Goal: Task Accomplishment & Management: Complete application form

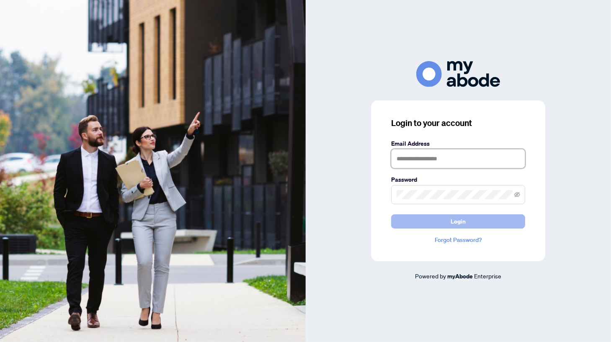
type input "**********"
click at [478, 223] on button "Login" at bounding box center [458, 221] width 134 height 14
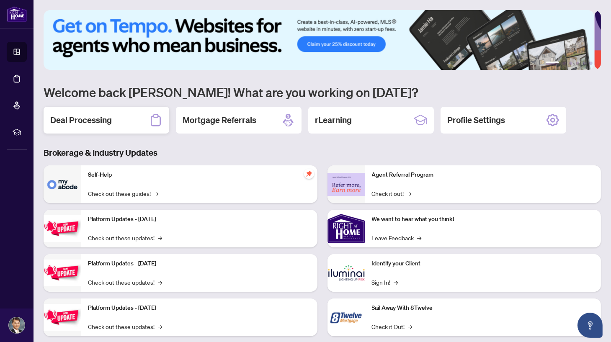
click at [111, 123] on h2 "Deal Processing" at bounding box center [81, 120] width 62 height 12
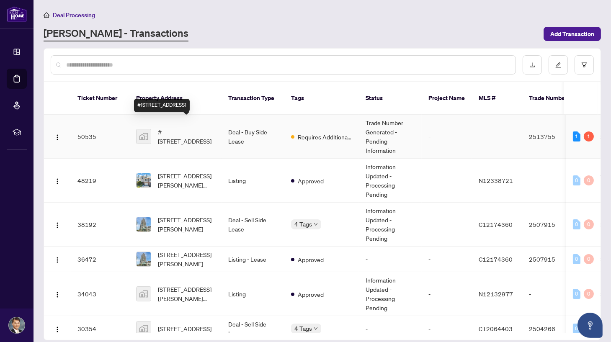
click at [190, 130] on span "#5506-88 Queen St E #5506, Toronto, ON, Canada" at bounding box center [186, 136] width 57 height 18
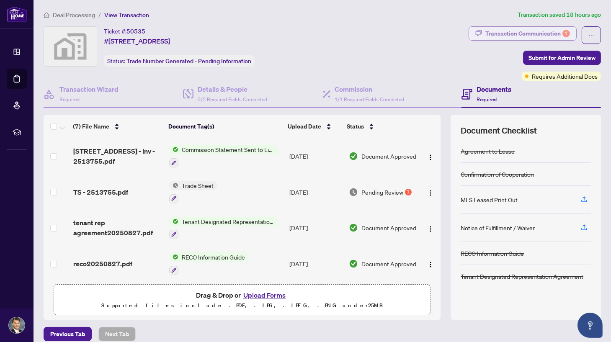
click at [513, 36] on div "Transaction Communication 1" at bounding box center [527, 33] width 85 height 13
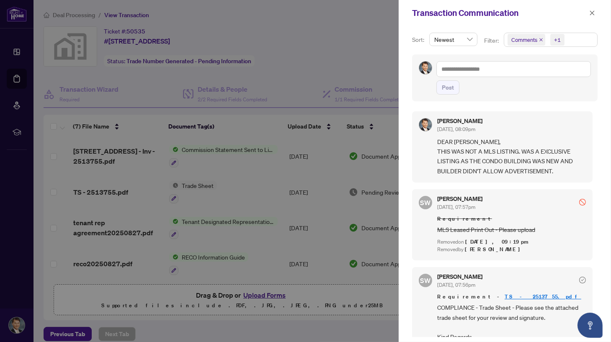
click at [504, 295] on link "TS - 2513755.pdf" at bounding box center [542, 296] width 77 height 7
click at [313, 65] on div at bounding box center [305, 171] width 611 height 342
click at [247, 189] on div at bounding box center [305, 171] width 611 height 342
click at [591, 12] on icon "close" at bounding box center [592, 13] width 6 height 6
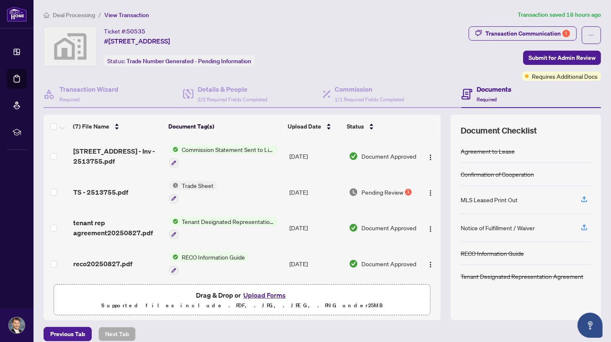
click at [205, 186] on span "Trade Sheet" at bounding box center [197, 185] width 39 height 9
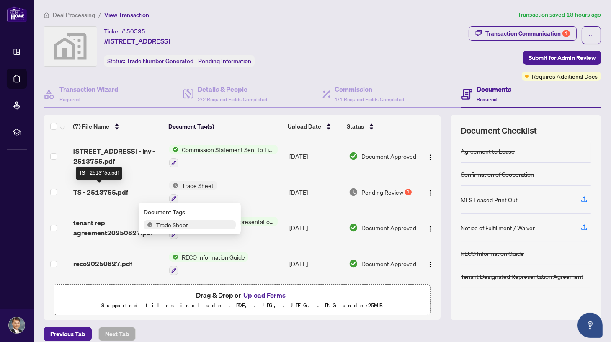
click at [112, 190] on span "TS - 2513755.pdf" at bounding box center [100, 192] width 55 height 10
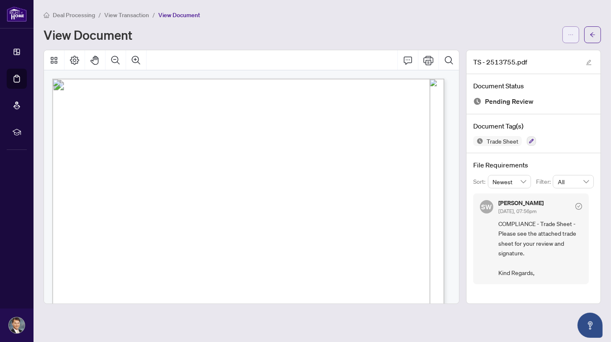
click at [570, 36] on icon "ellipsis" at bounding box center [570, 35] width 6 height 6
click at [522, 51] on span "Download" at bounding box center [540, 52] width 64 height 9
click at [367, 35] on div "View Document" at bounding box center [301, 34] width 514 height 13
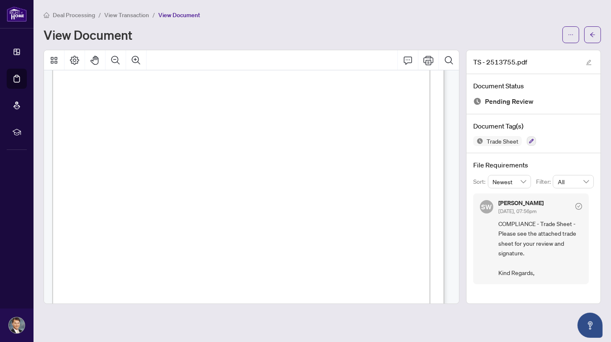
scroll to position [93, 0]
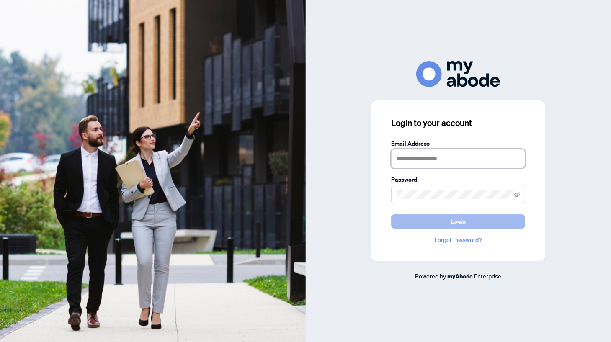
type input "**********"
click at [454, 221] on span "Login" at bounding box center [457, 221] width 15 height 13
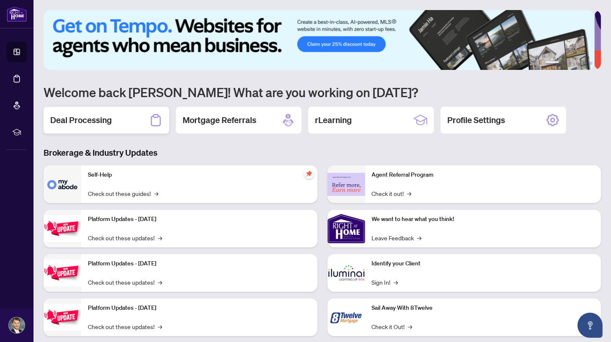
click at [110, 119] on h2 "Deal Processing" at bounding box center [81, 120] width 62 height 12
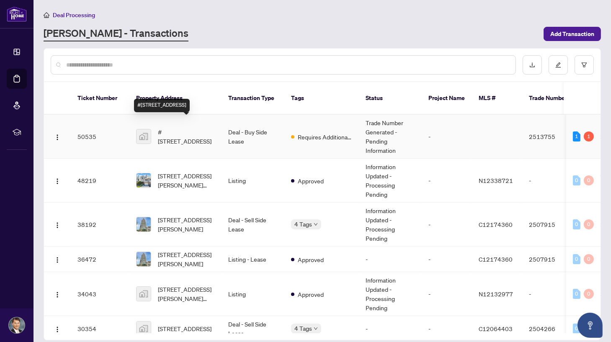
click at [195, 131] on span "#5506-88 Queen St E #5506, Toronto, ON, Canada" at bounding box center [186, 136] width 57 height 18
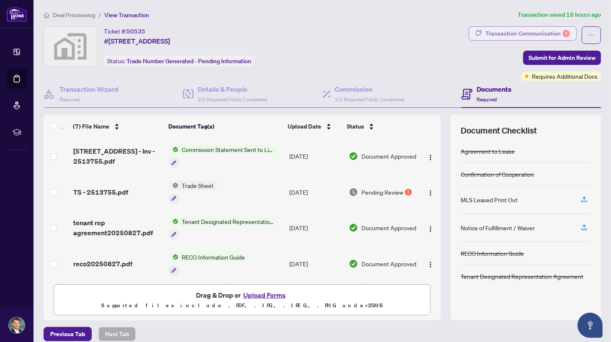
click at [529, 32] on div "Transaction Communication 1" at bounding box center [527, 33] width 85 height 13
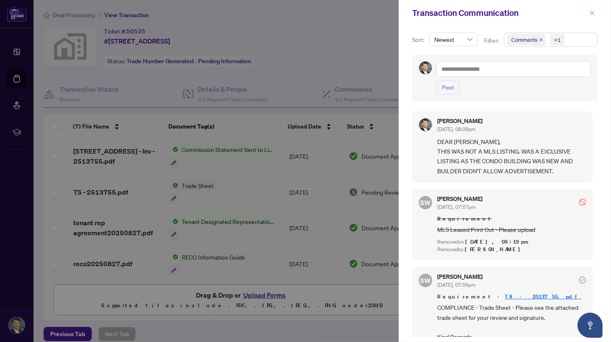
click at [591, 13] on icon "close" at bounding box center [592, 13] width 6 height 6
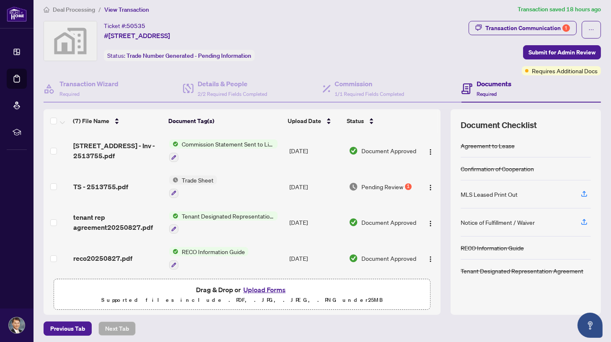
scroll to position [7, 0]
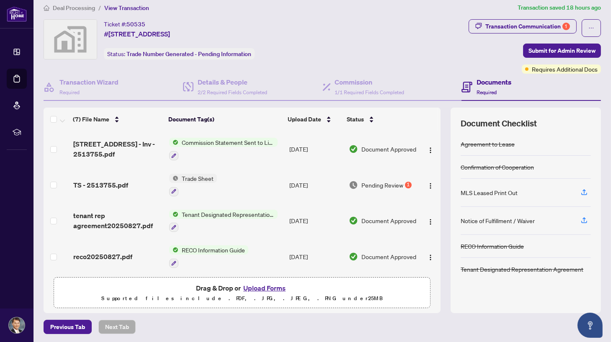
click at [269, 285] on button "Upload Forms" at bounding box center [264, 287] width 47 height 11
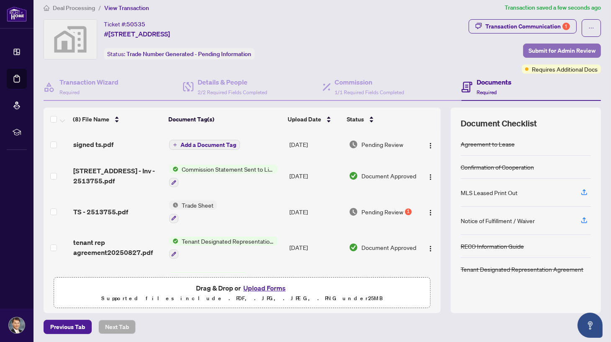
click at [528, 49] on span "Submit for Admin Review" at bounding box center [561, 50] width 67 height 13
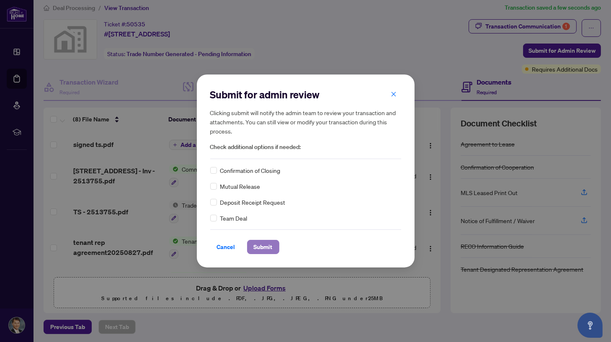
click at [262, 244] on span "Submit" at bounding box center [263, 246] width 19 height 13
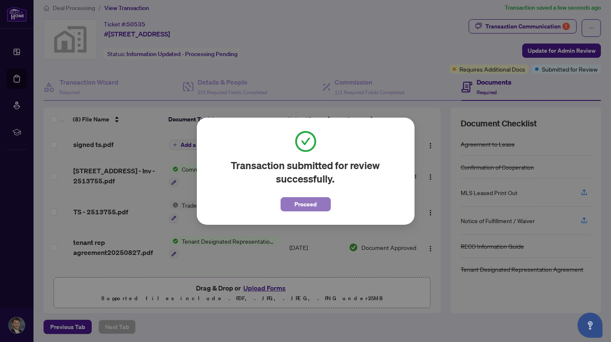
click at [326, 205] on button "Proceed" at bounding box center [305, 204] width 50 height 14
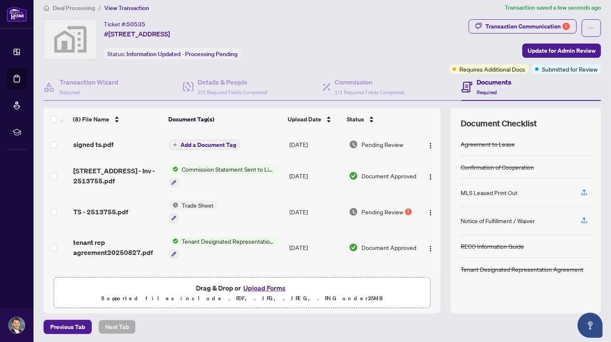
scroll to position [0, 0]
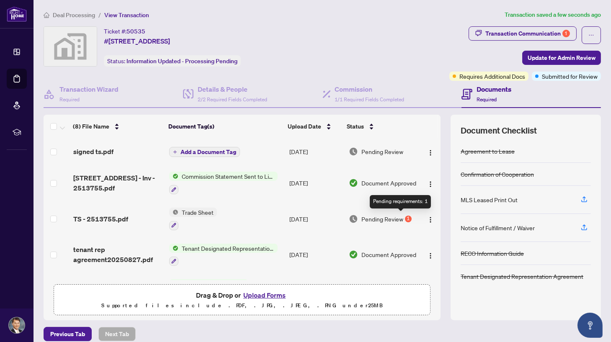
click at [405, 218] on div "1" at bounding box center [408, 219] width 7 height 7
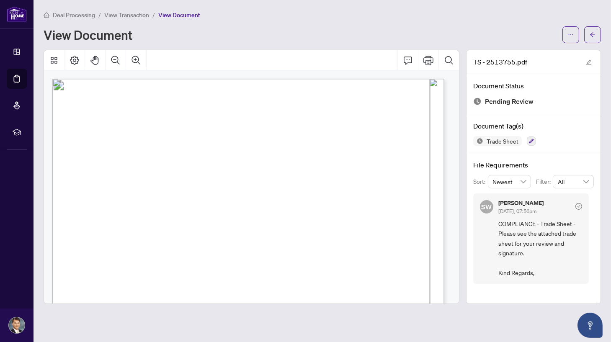
click at [420, 27] on div "View Document" at bounding box center [322, 34] width 557 height 17
click at [596, 35] on button "button" at bounding box center [592, 34] width 17 height 17
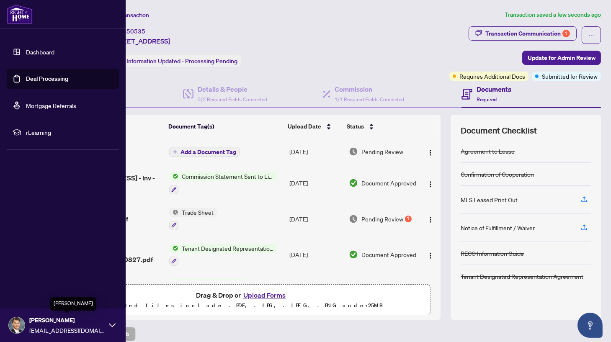
click at [63, 323] on span "[PERSON_NAME]" at bounding box center [66, 320] width 75 height 9
click at [44, 277] on button "Logout" at bounding box center [63, 275] width 112 height 14
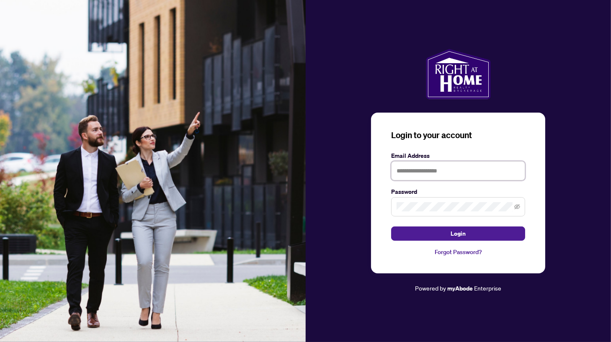
type input "**********"
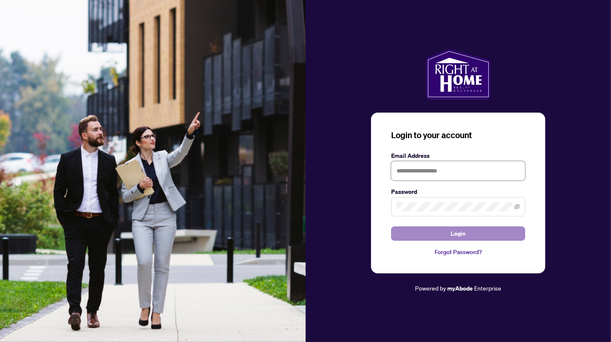
type input "**********"
click at [467, 236] on button "Login" at bounding box center [458, 233] width 134 height 14
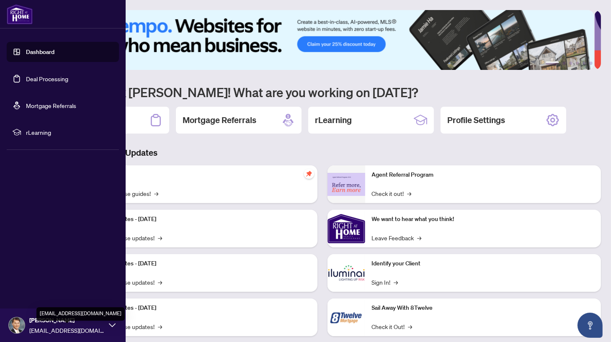
click at [56, 326] on span "[EMAIL_ADDRESS][DOMAIN_NAME]" at bounding box center [66, 330] width 75 height 9
click at [39, 277] on span "Logout" at bounding box center [33, 275] width 19 height 13
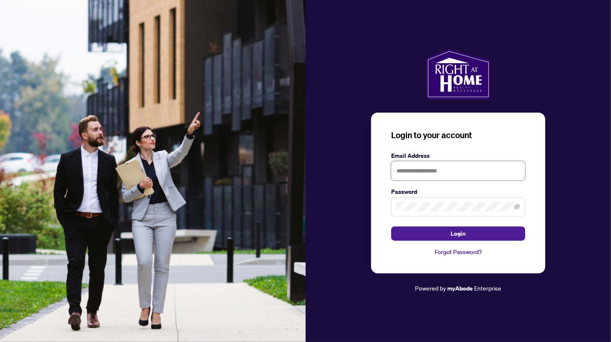
type input "**********"
